Goal: Find specific page/section: Find specific page/section

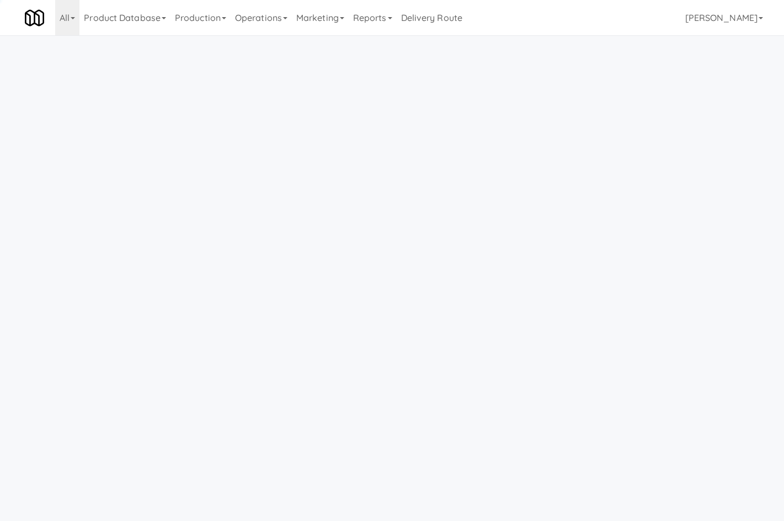
click at [277, 14] on link "Operations" at bounding box center [261, 17] width 61 height 35
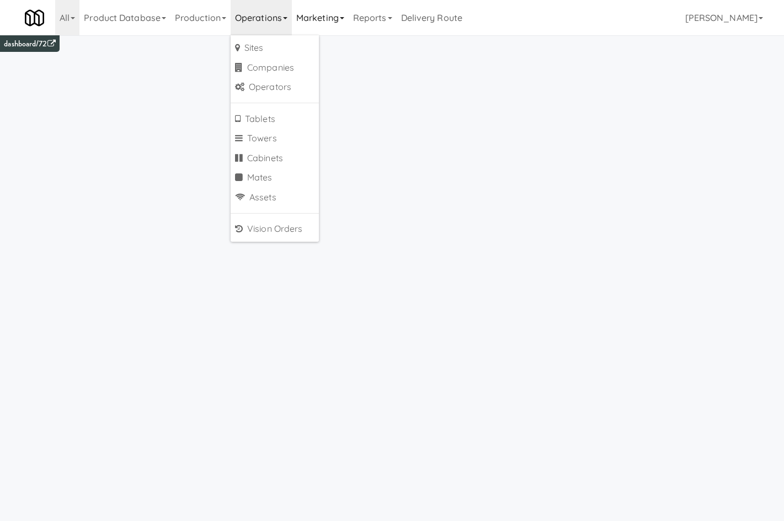
click at [312, 18] on link "Marketing" at bounding box center [320, 17] width 57 height 35
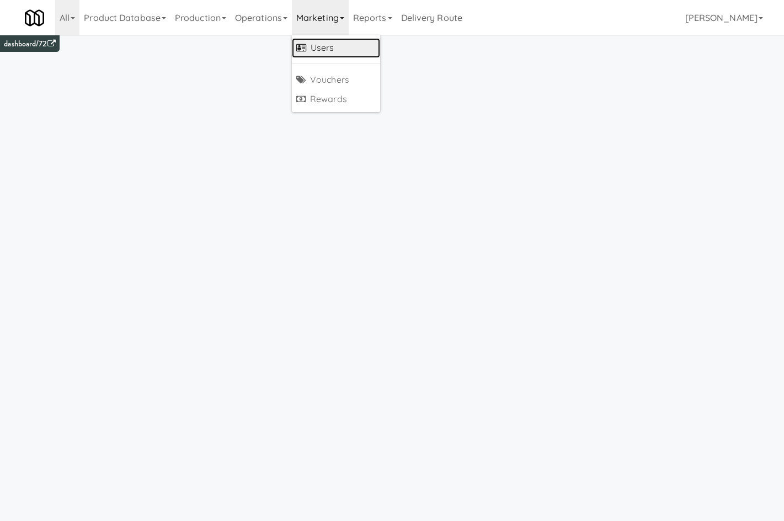
click at [325, 45] on link "Users" at bounding box center [336, 48] width 88 height 20
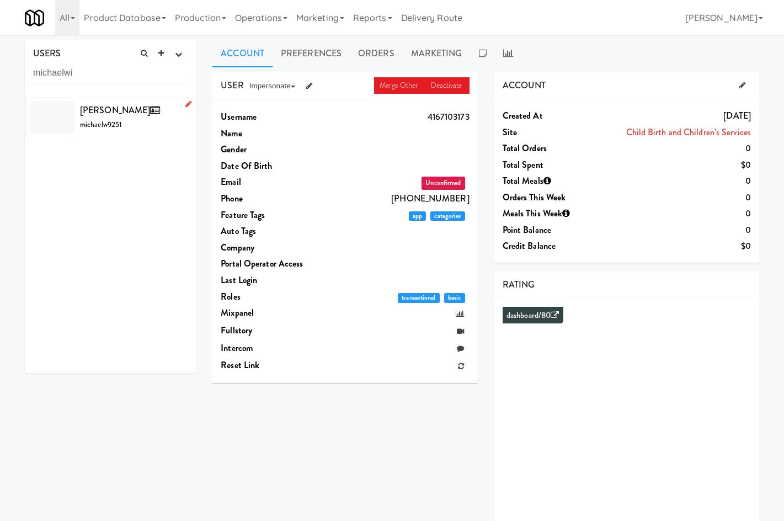
type input "michaelwi"
click at [84, 128] on span "michaelw9251" at bounding box center [101, 124] width 42 height 10
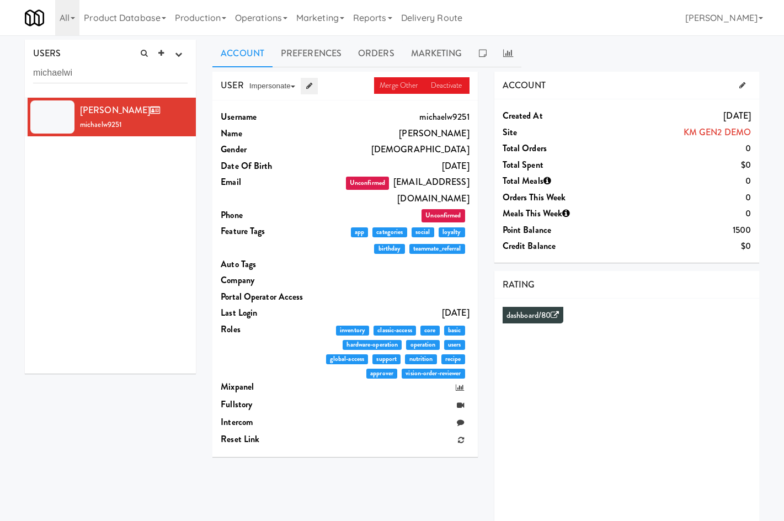
click at [305, 93] on link at bounding box center [309, 86] width 17 height 17
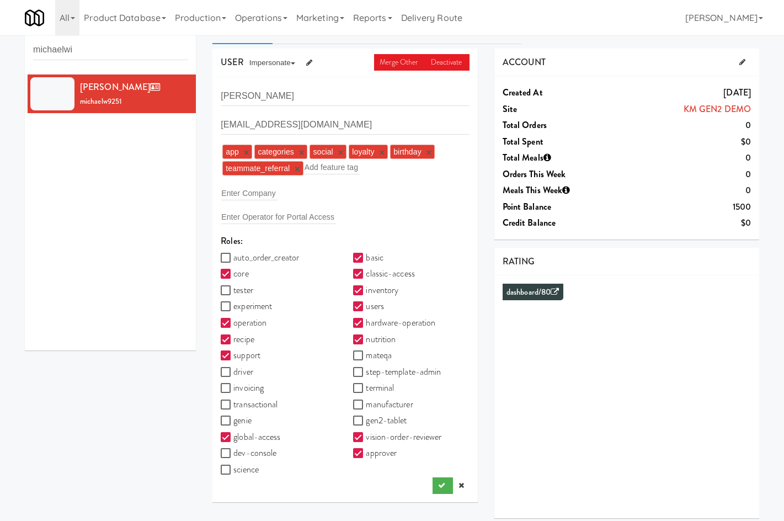
scroll to position [35, 0]
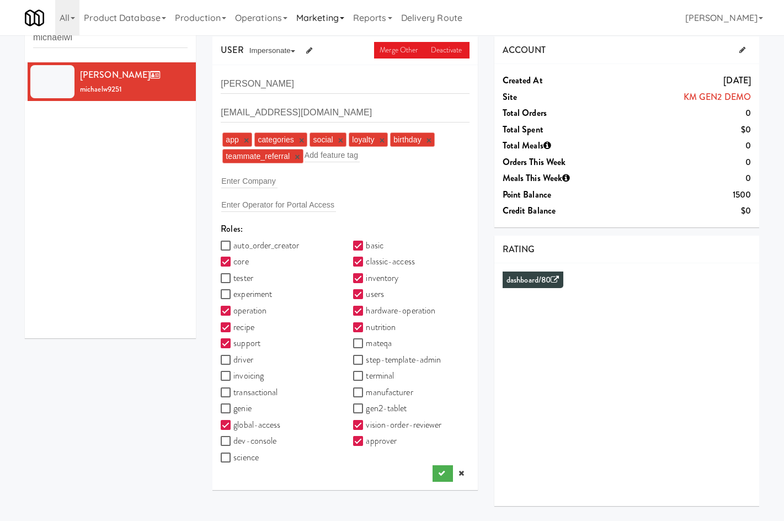
click at [329, 9] on link "Marketing" at bounding box center [320, 17] width 57 height 35
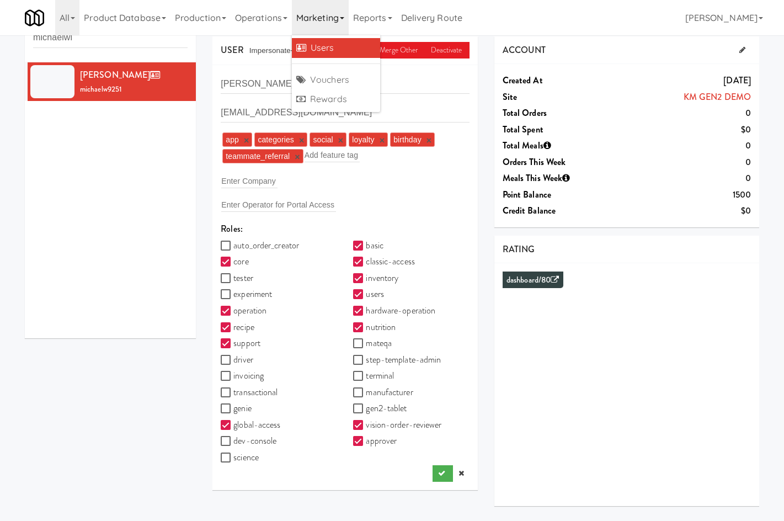
click at [336, 49] on link "Users" at bounding box center [336, 48] width 88 height 20
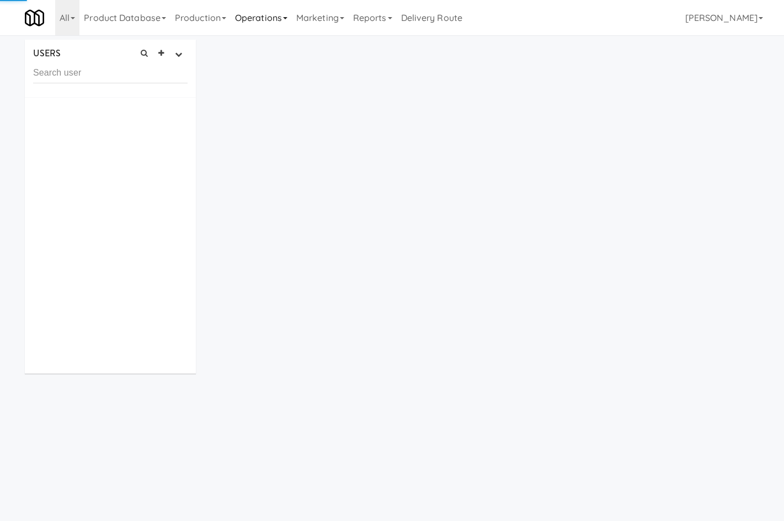
drag, startPoint x: 284, startPoint y: 19, endPoint x: 289, endPoint y: 23, distance: 6.2
click at [284, 19] on link "Operations" at bounding box center [261, 17] width 61 height 35
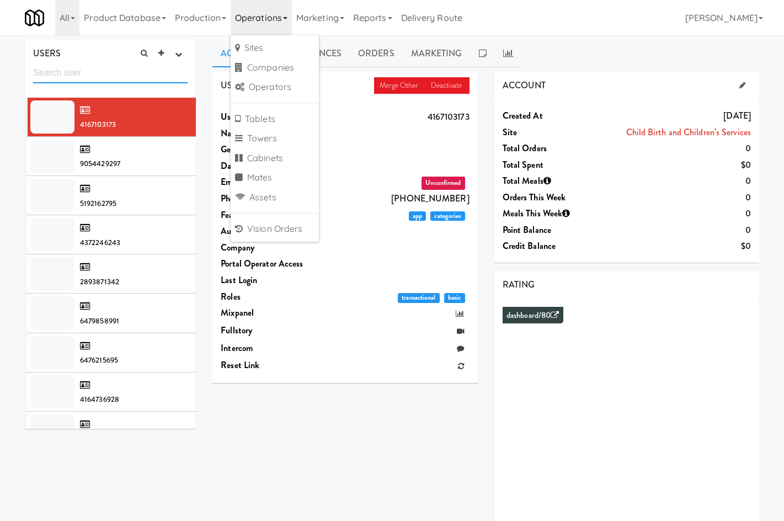
click at [160, 81] on input "text" at bounding box center [110, 73] width 155 height 20
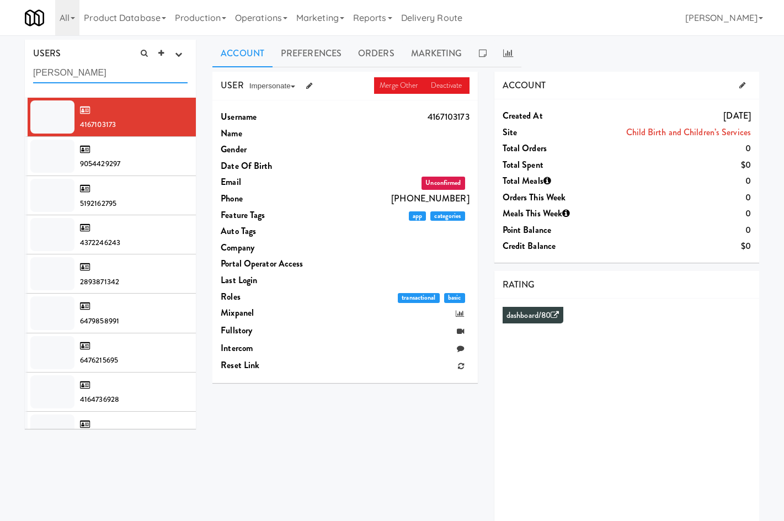
type input "aditya bali"
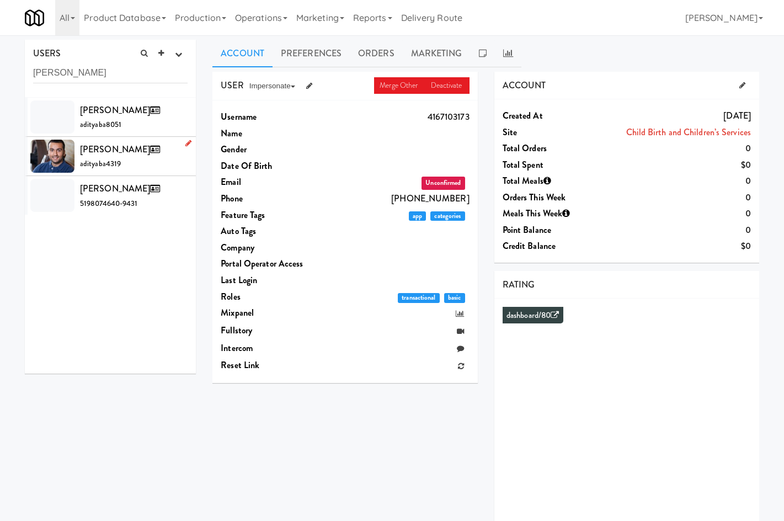
click at [142, 168] on div "Aditya Bali adityaba4319" at bounding box center [134, 156] width 108 height 30
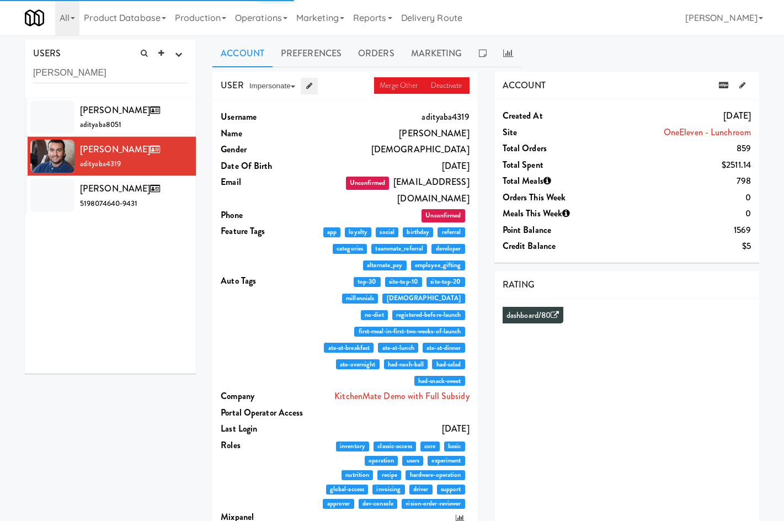
click at [315, 87] on link at bounding box center [309, 86] width 17 height 17
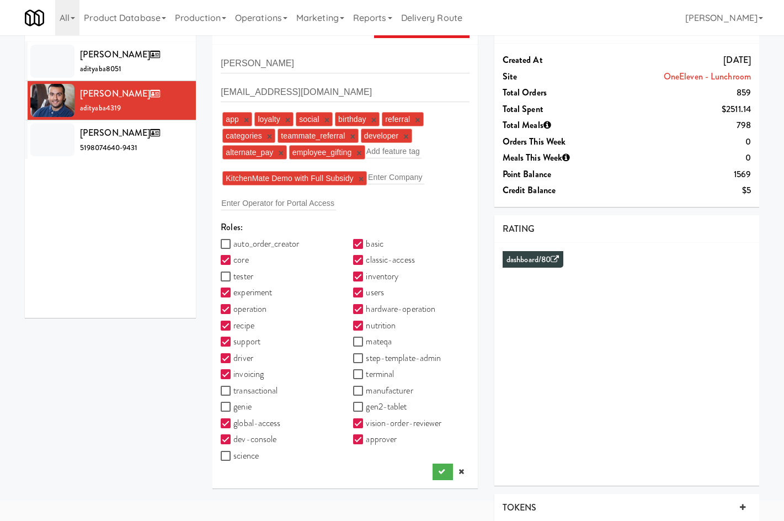
scroll to position [81, 0]
